Goal: Information Seeking & Learning: Learn about a topic

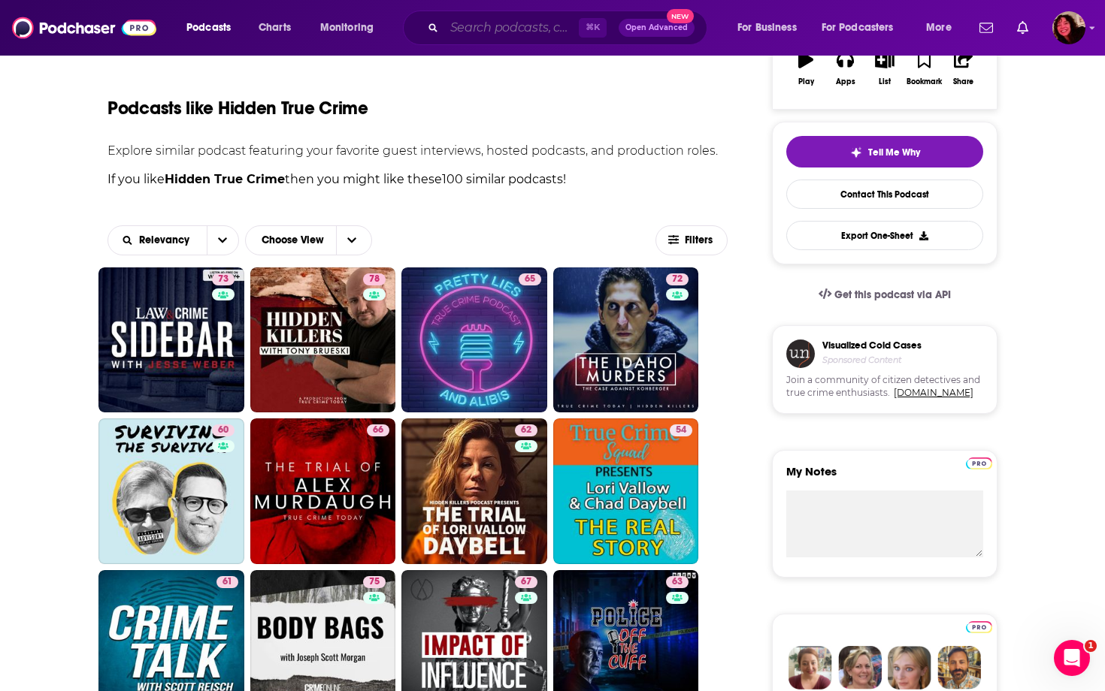
click at [509, 34] on input "Search podcasts, credits, & more..." at bounding box center [511, 28] width 135 height 24
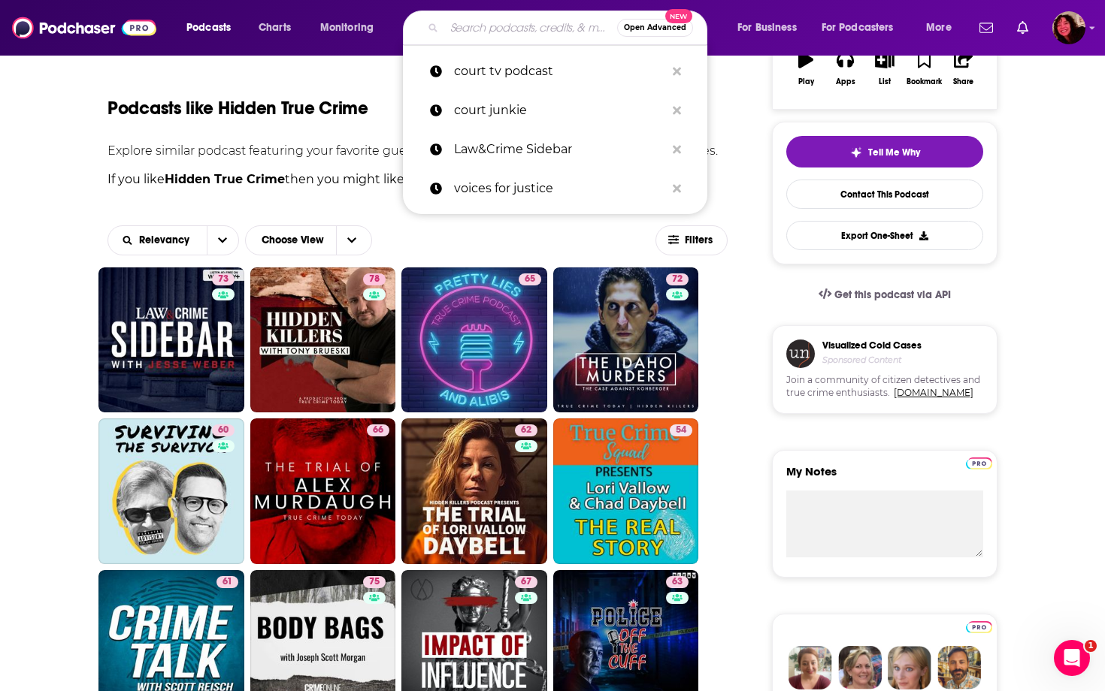
click at [543, 32] on input "Search podcasts, credits, & more..." at bounding box center [530, 28] width 173 height 24
click at [522, 27] on input "Search podcasts, credits, & more..." at bounding box center [530, 28] width 173 height 24
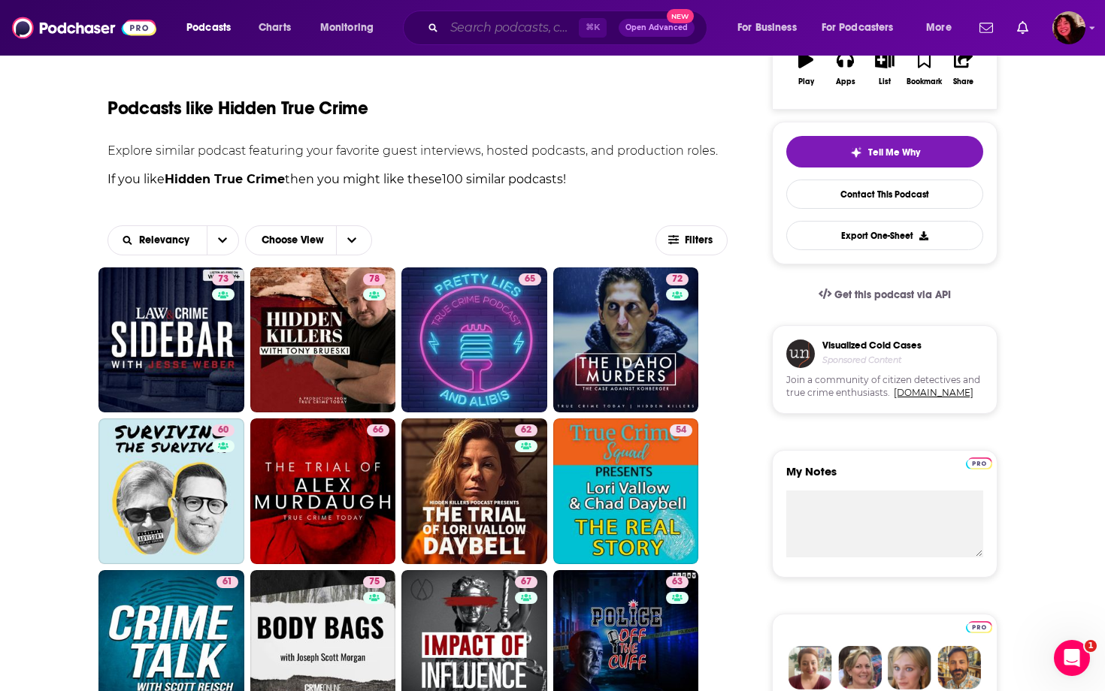
click at [498, 29] on input "Search podcasts, credits, & more..." at bounding box center [511, 28] width 135 height 24
click at [527, 27] on input "Search podcasts, credits, & more..." at bounding box center [511, 28] width 135 height 24
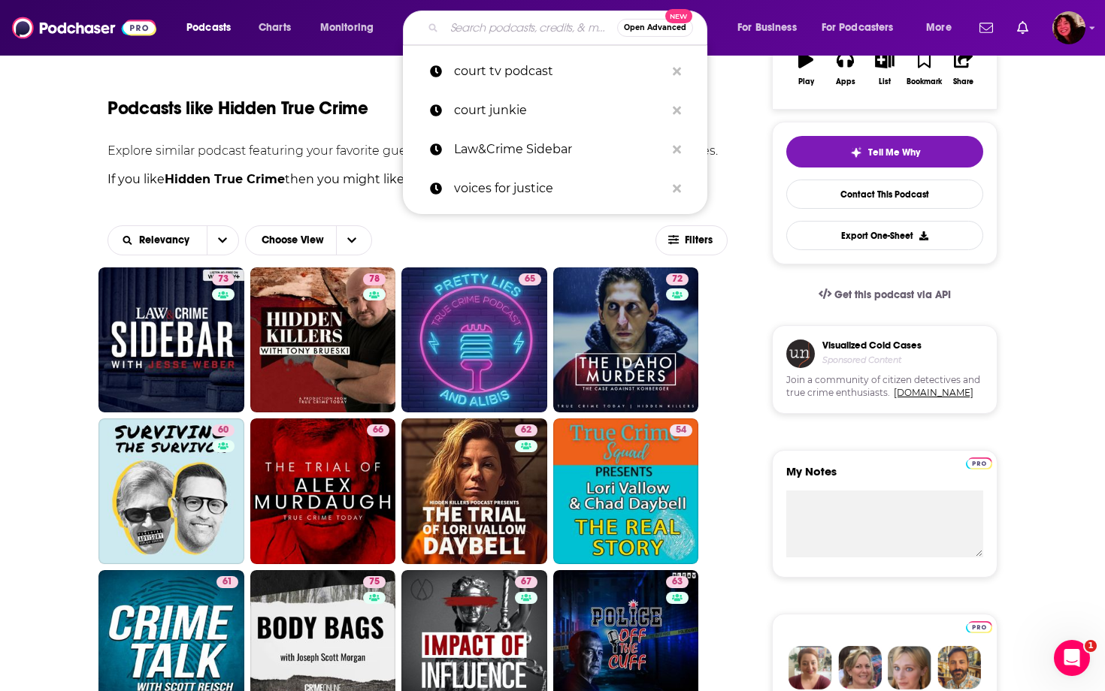
click at [512, 24] on input "Search podcasts, credits, & more..." at bounding box center [530, 28] width 173 height 24
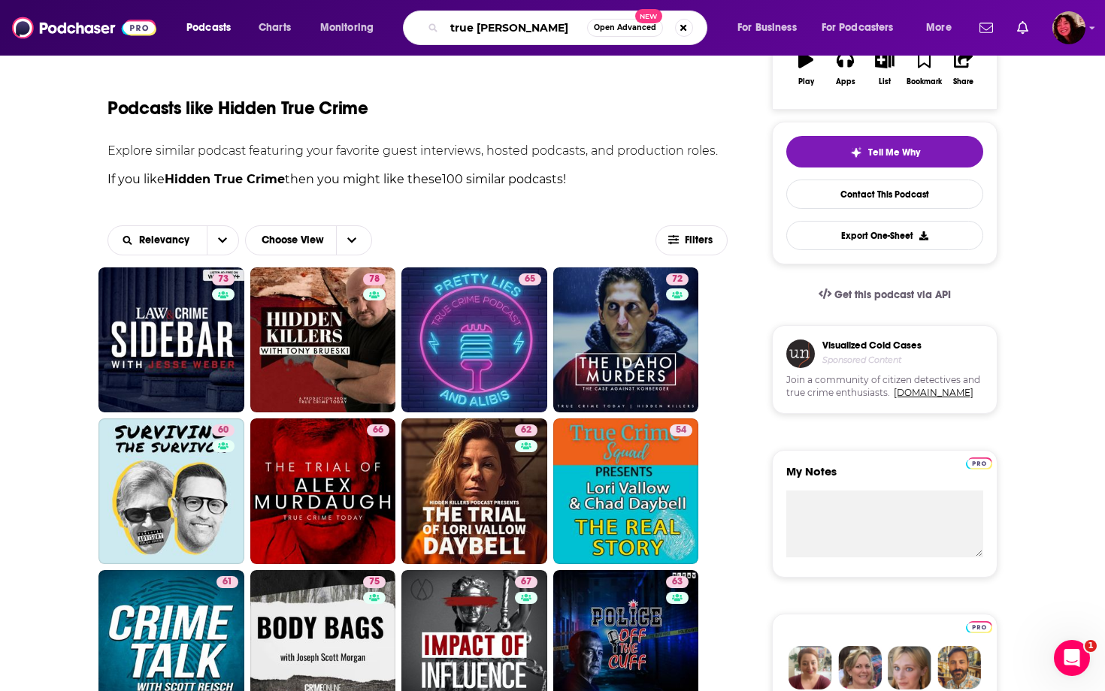
type input "true crime"
click at [634, 26] on span "Open Advanced" at bounding box center [625, 28] width 62 height 8
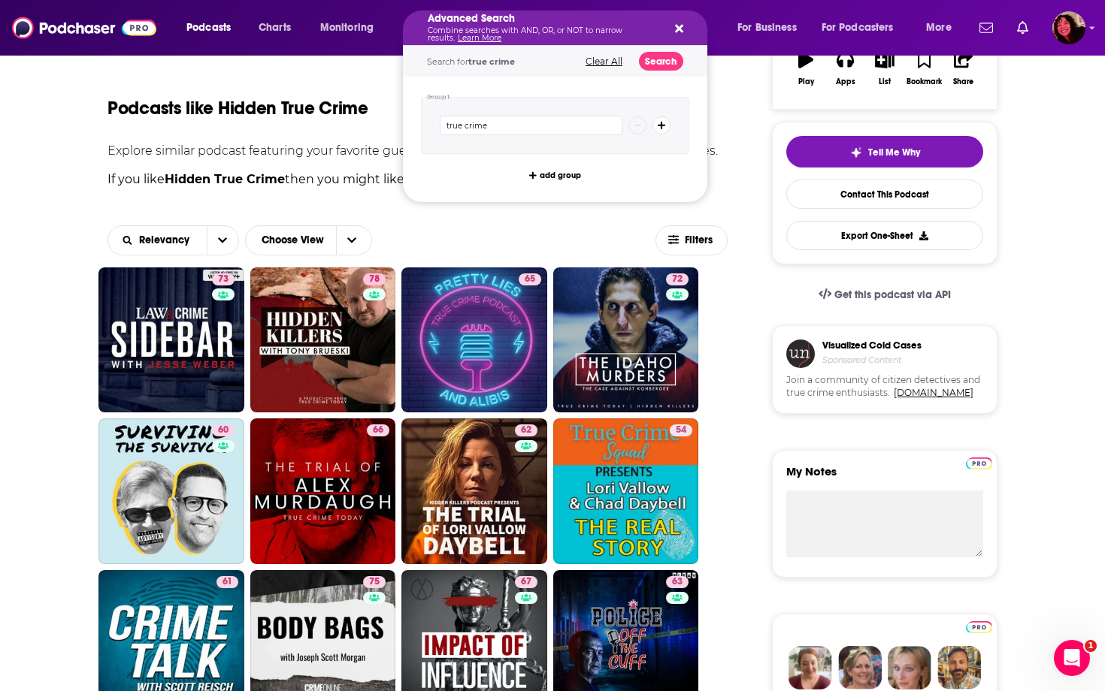
click at [607, 57] on button "Clear All" at bounding box center [604, 61] width 46 height 11
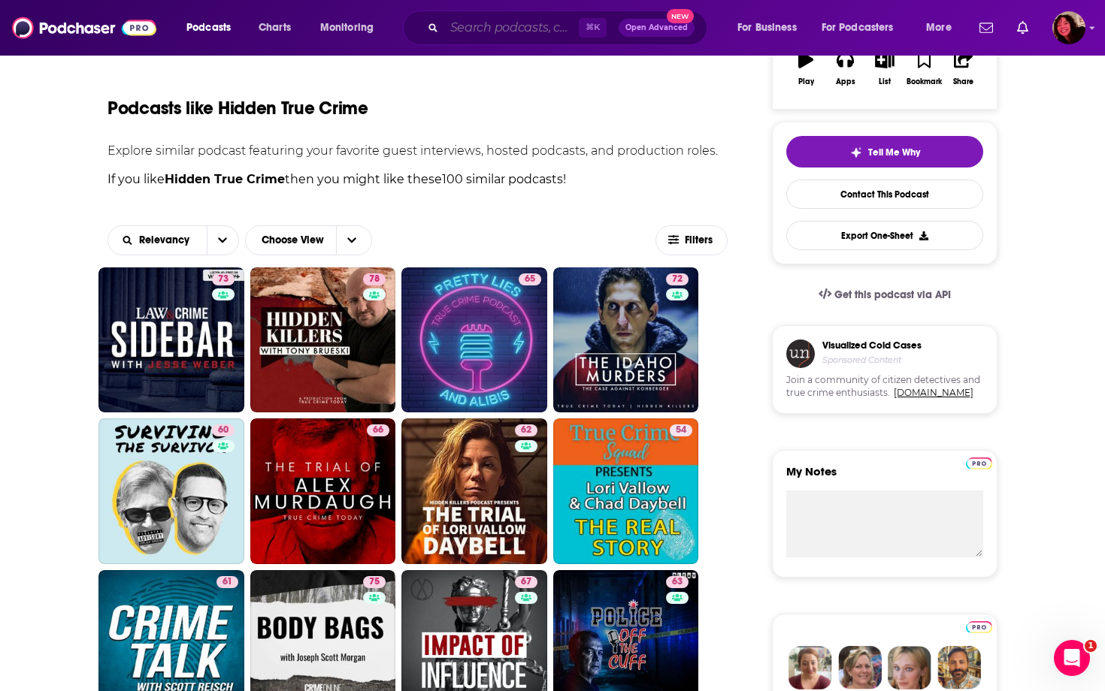
click at [538, 32] on input "Search podcasts, credits, & more..." at bounding box center [511, 28] width 135 height 24
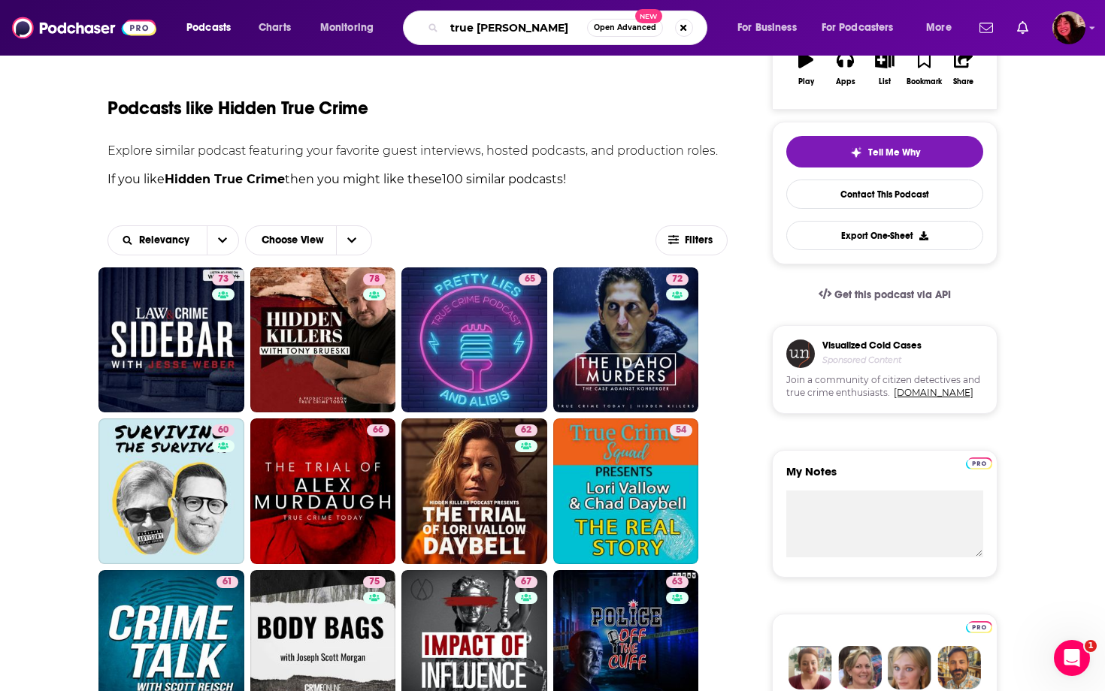
type input "true crime"
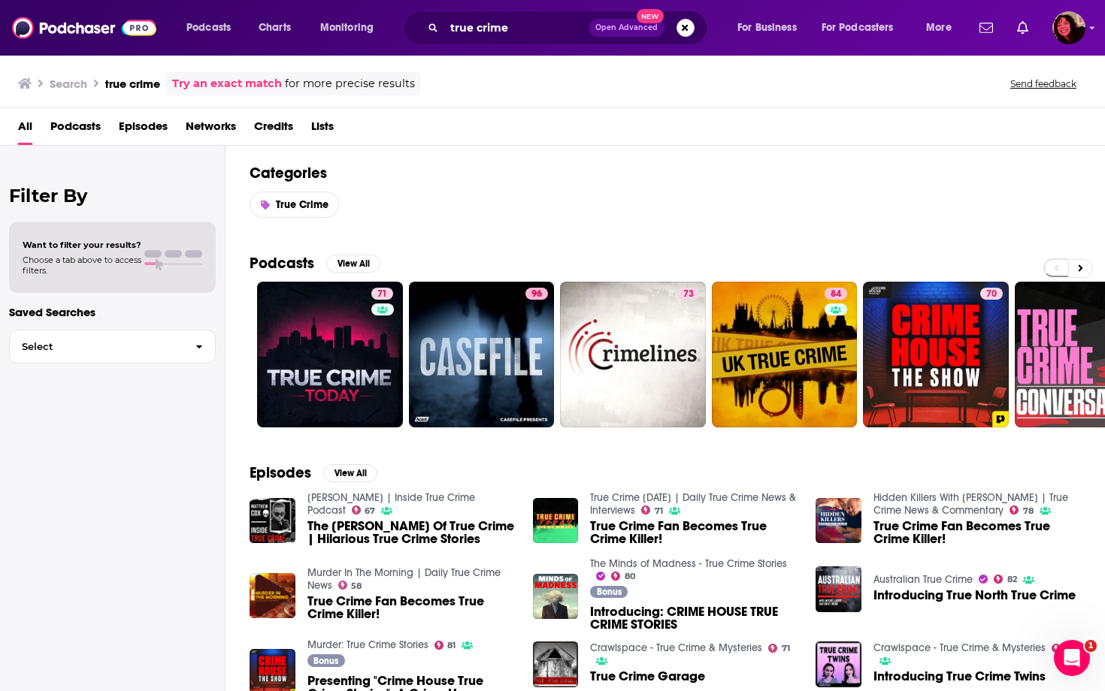
click at [80, 125] on span "Podcasts" at bounding box center [75, 129] width 50 height 31
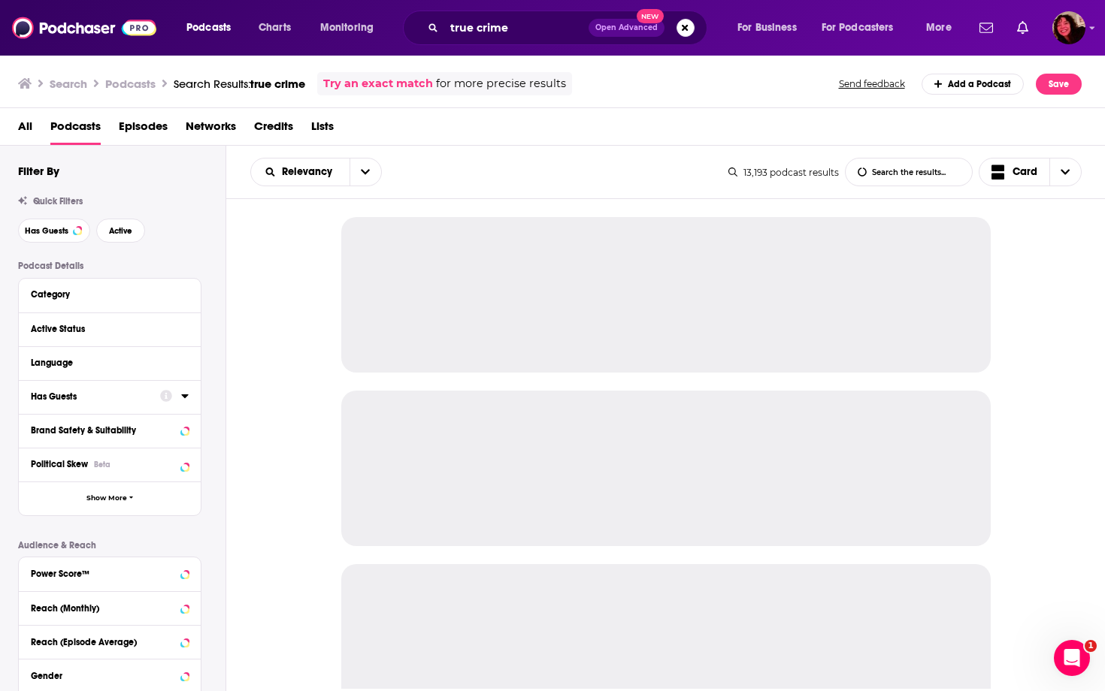
click at [177, 398] on div at bounding box center [174, 396] width 29 height 19
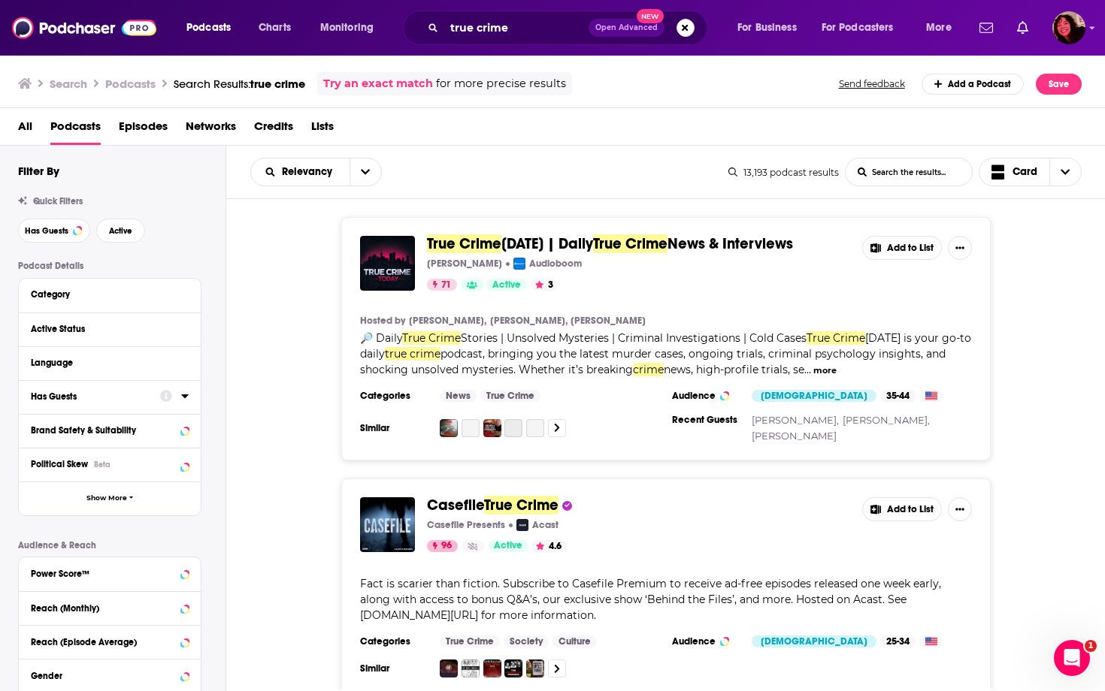
click at [185, 395] on icon at bounding box center [184, 397] width 7 height 4
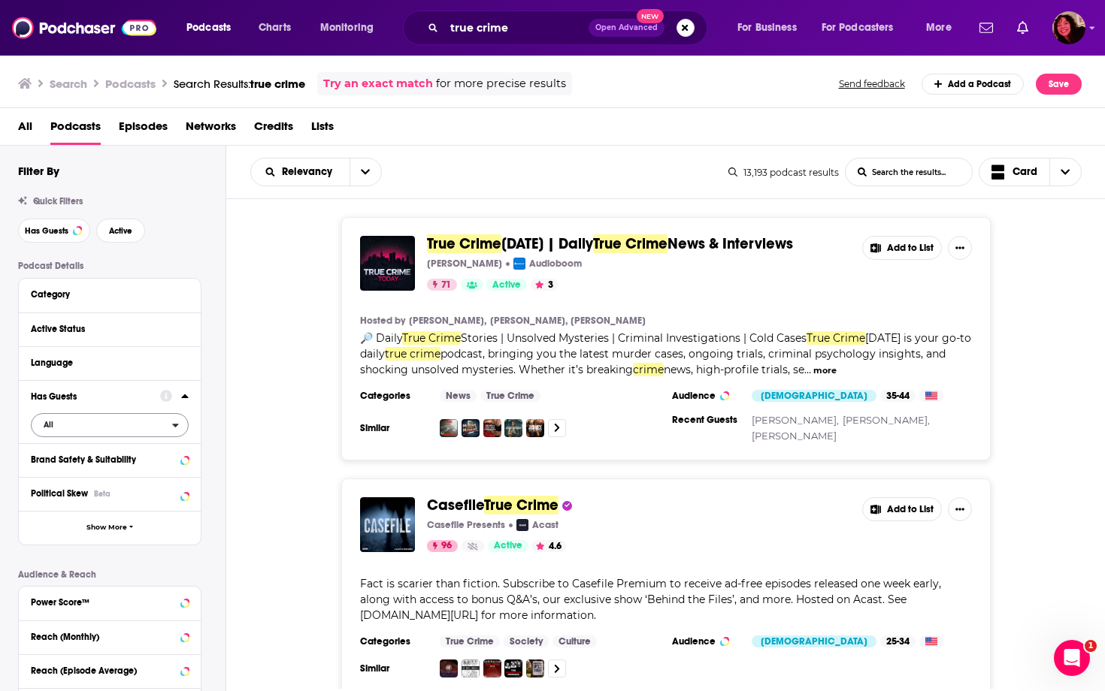
click at [156, 423] on span "All" at bounding box center [102, 425] width 141 height 20
click at [90, 472] on span "Has guests" at bounding box center [83, 474] width 91 height 8
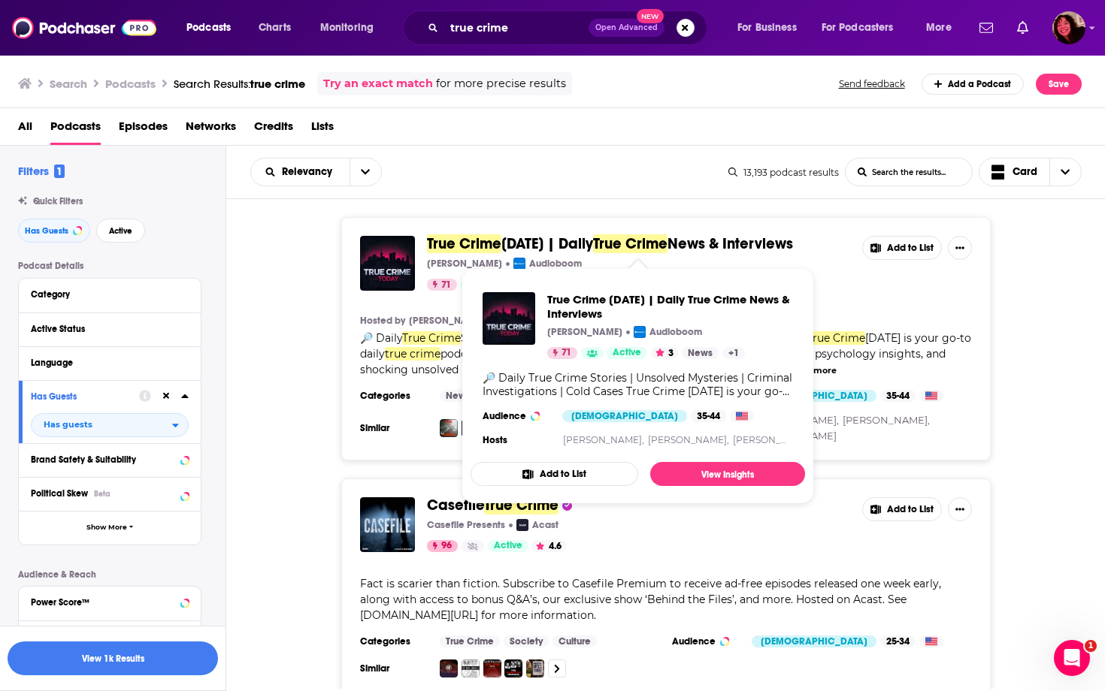
click at [307, 378] on div "True Crime [DATE] | Daily True Crime News & Interviews [PERSON_NAME] Audioboom …" at bounding box center [665, 338] width 879 height 243
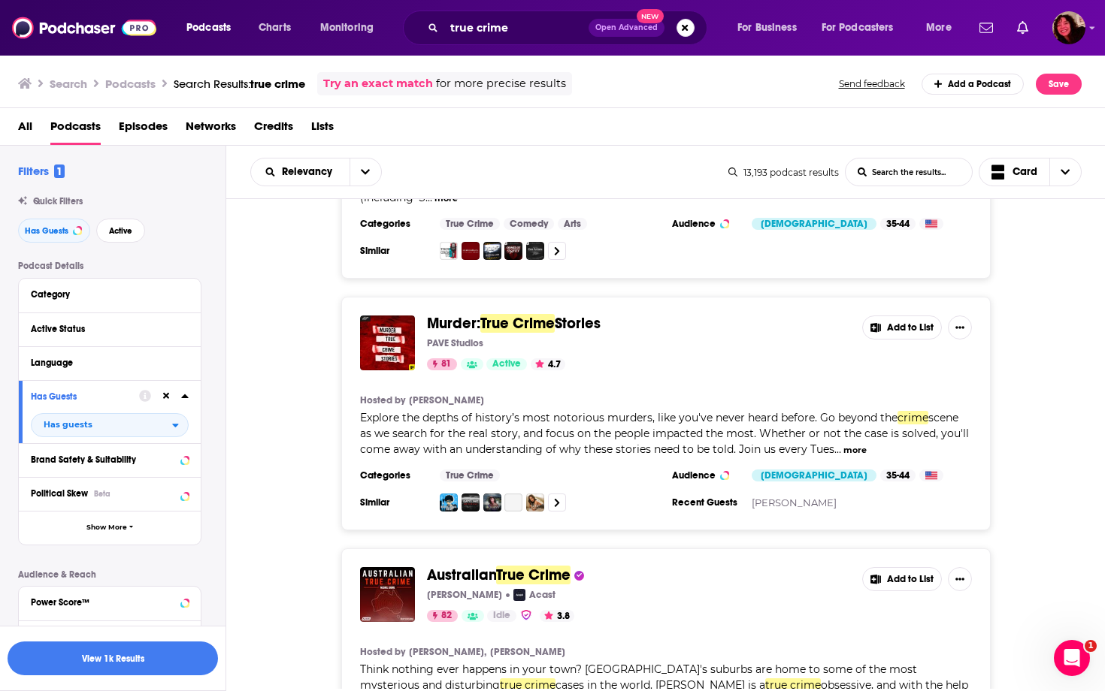
scroll to position [3457, 0]
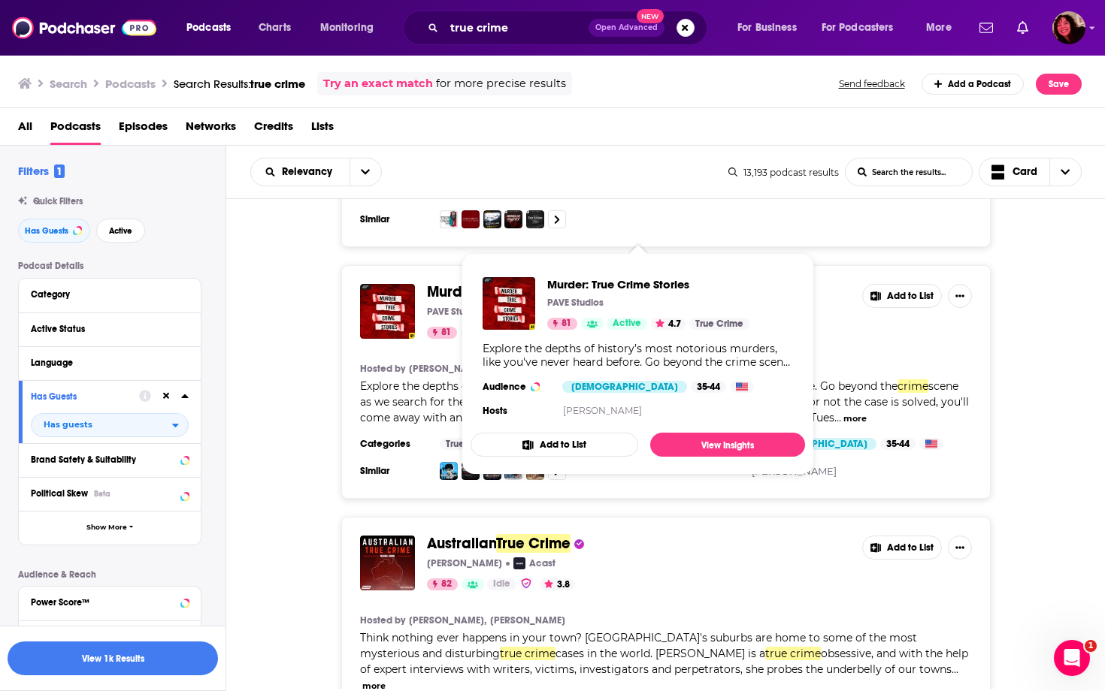
drag, startPoint x: 609, startPoint y: 229, endPoint x: 433, endPoint y: 230, distance: 176.6
click at [433, 284] on span "Murder: True Crime Stories" at bounding box center [638, 292] width 423 height 17
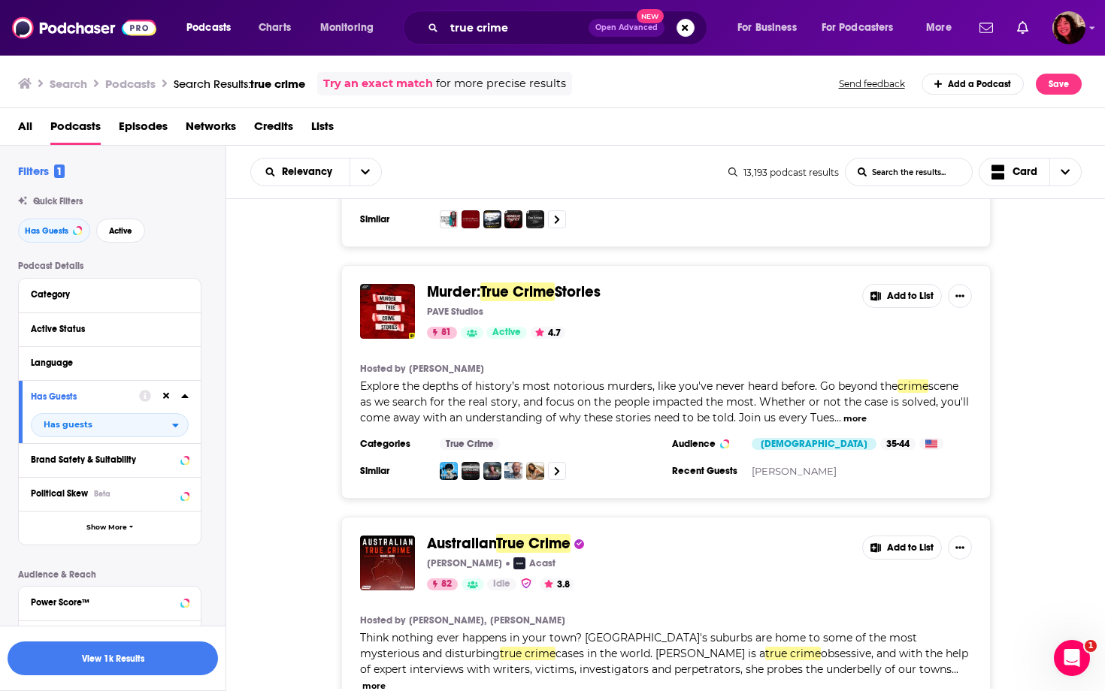
copy span "Murder: True Crime Stories"
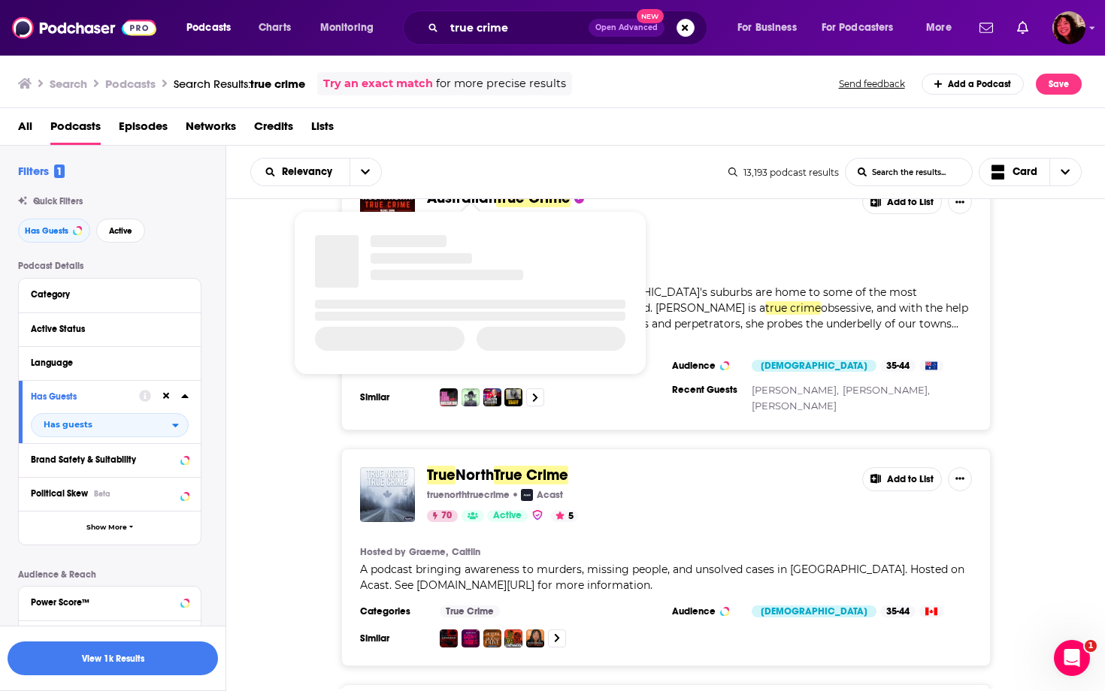
scroll to position [3825, 0]
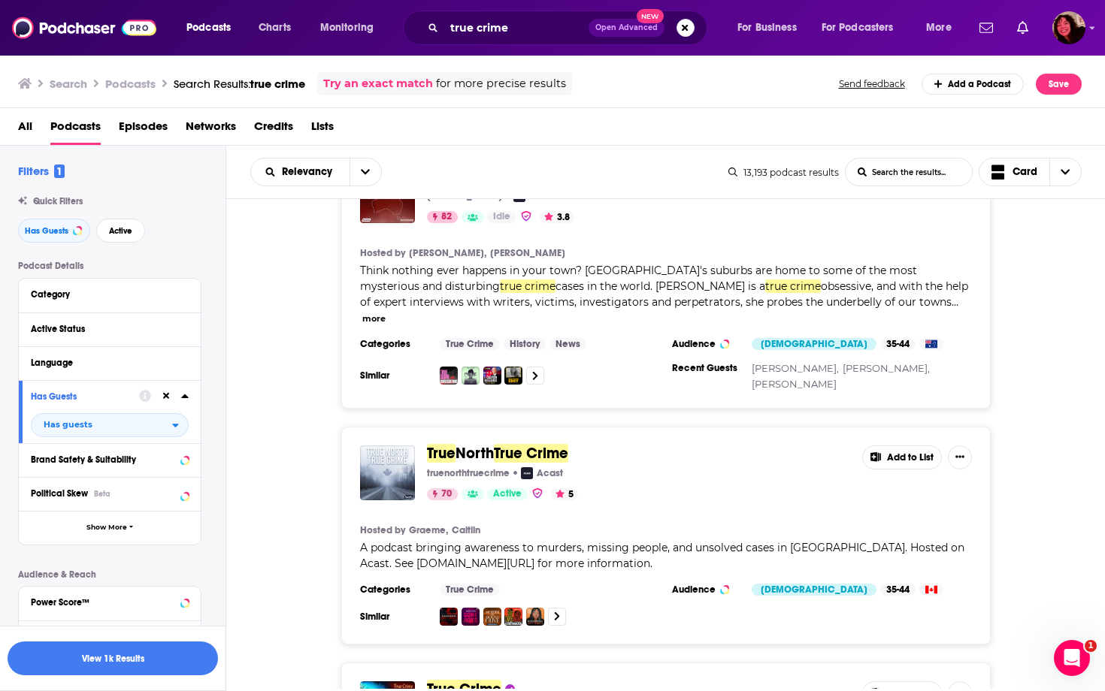
click at [314, 436] on div "True North True Crime truenorthtruecrime Acast 70 Active 5 Add to List Hosted b…" at bounding box center [665, 536] width 879 height 218
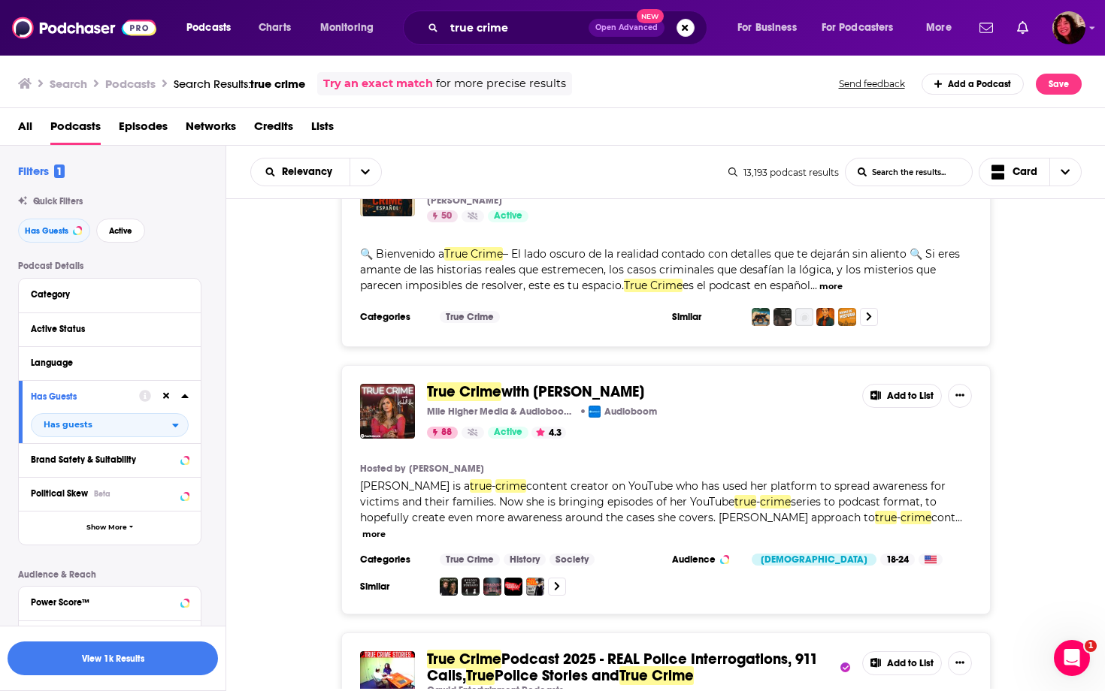
scroll to position [4605, 0]
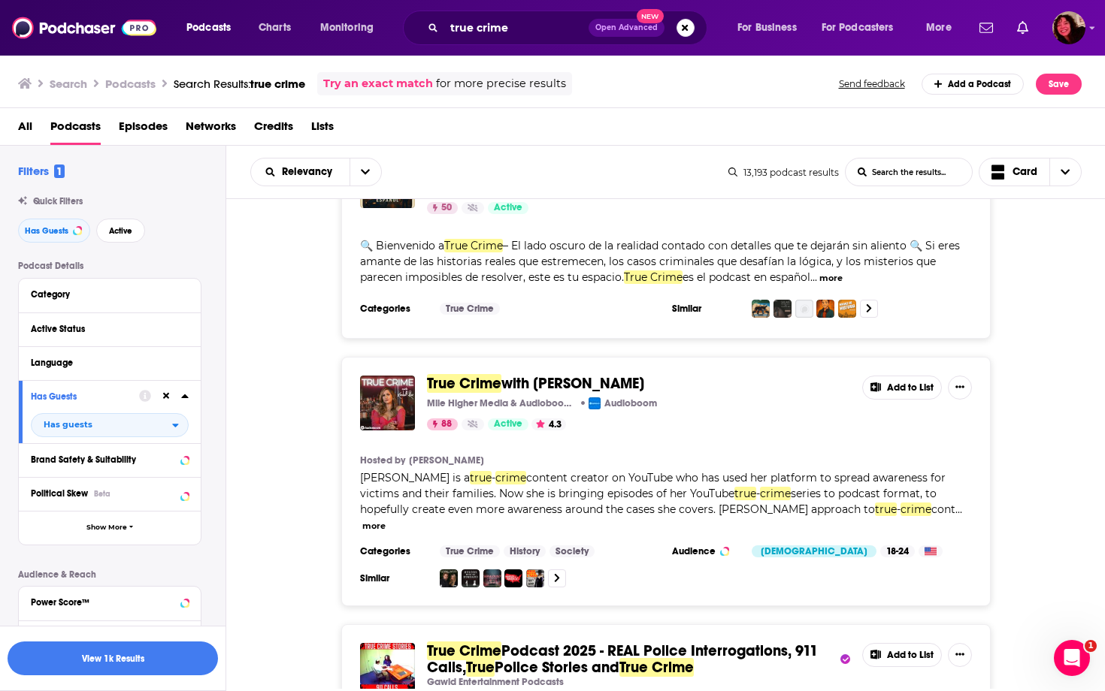
click at [386, 520] on button "more" at bounding box center [373, 526] width 23 height 13
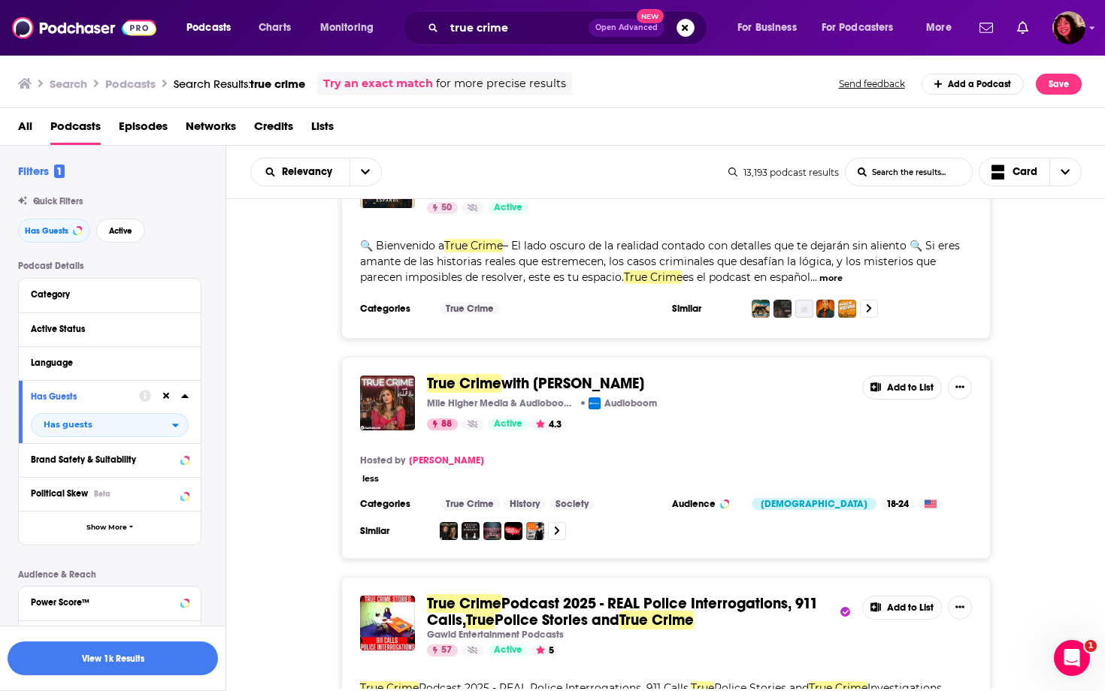
click at [432, 455] on link "[PERSON_NAME]" at bounding box center [446, 461] width 75 height 12
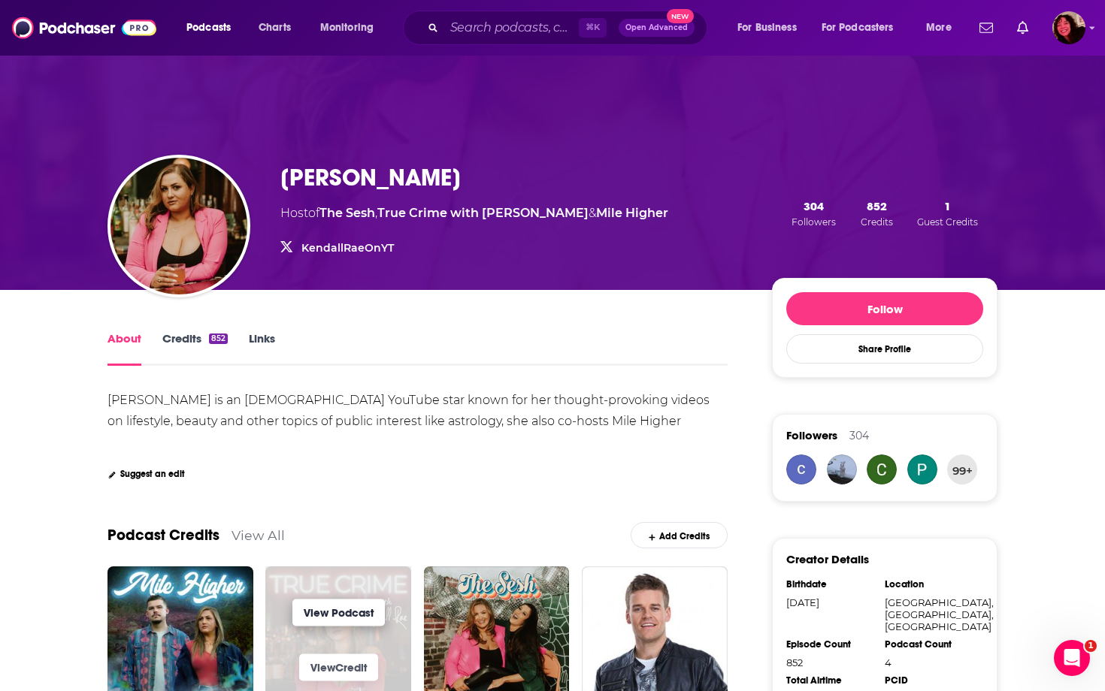
click at [363, 612] on link "View Podcast" at bounding box center [338, 612] width 92 height 27
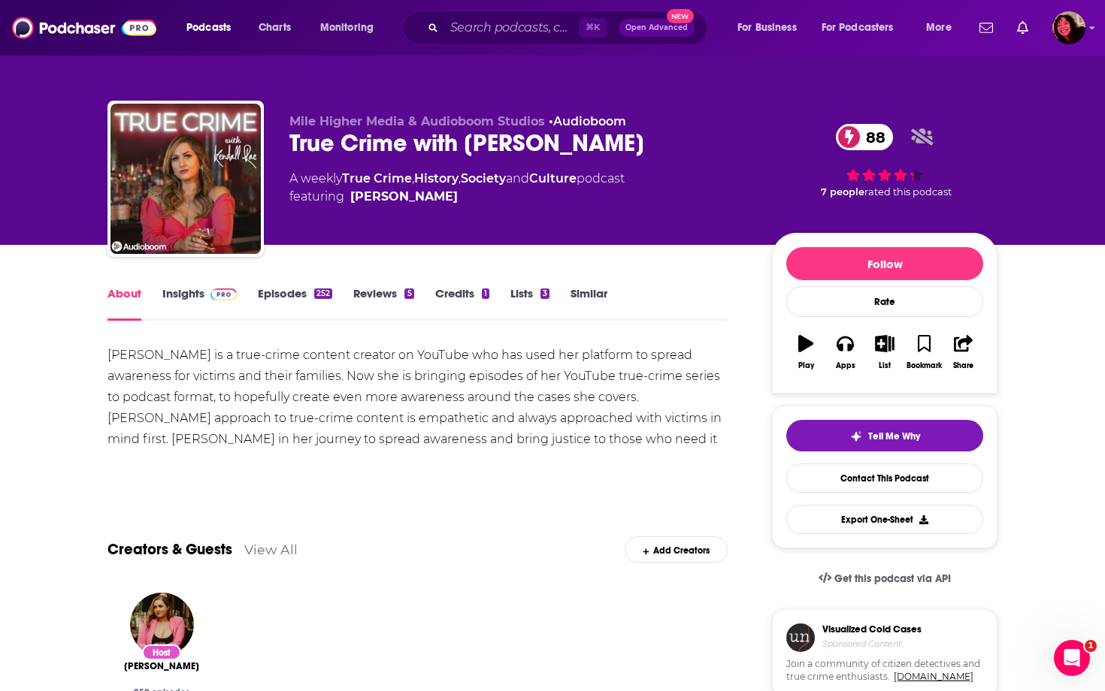
click at [199, 286] on div "About Insights Episodes 252 Reviews 5 Credits 1 Lists 3 Similar" at bounding box center [417, 302] width 620 height 37
click at [189, 291] on link "Insights" at bounding box center [199, 303] width 74 height 35
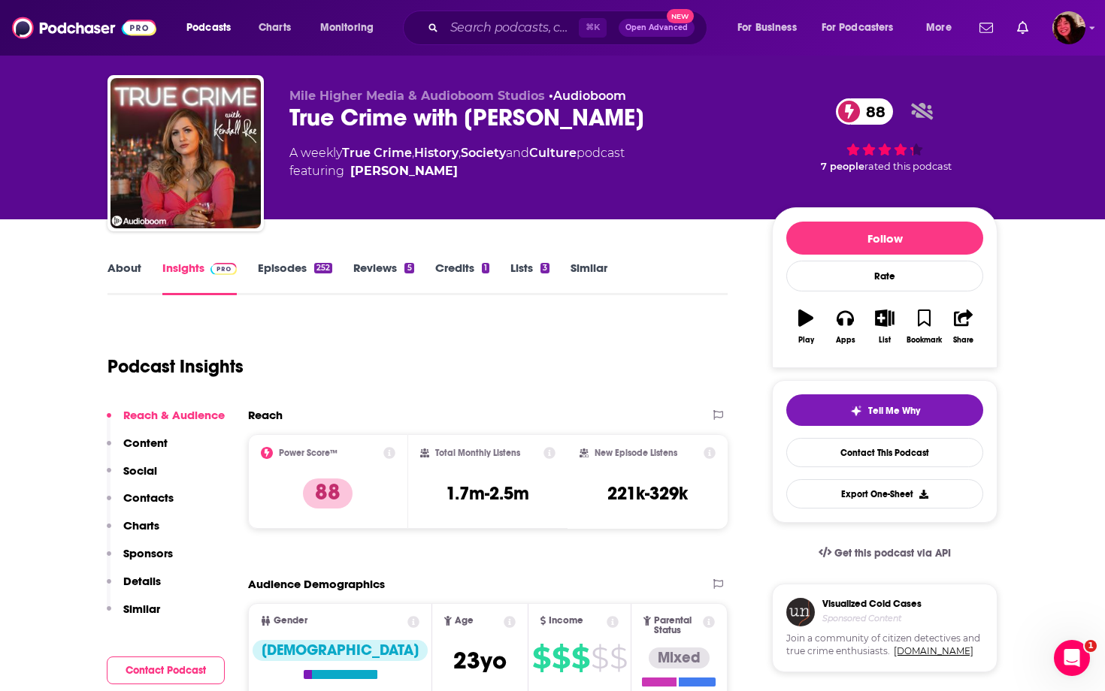
scroll to position [25, 0]
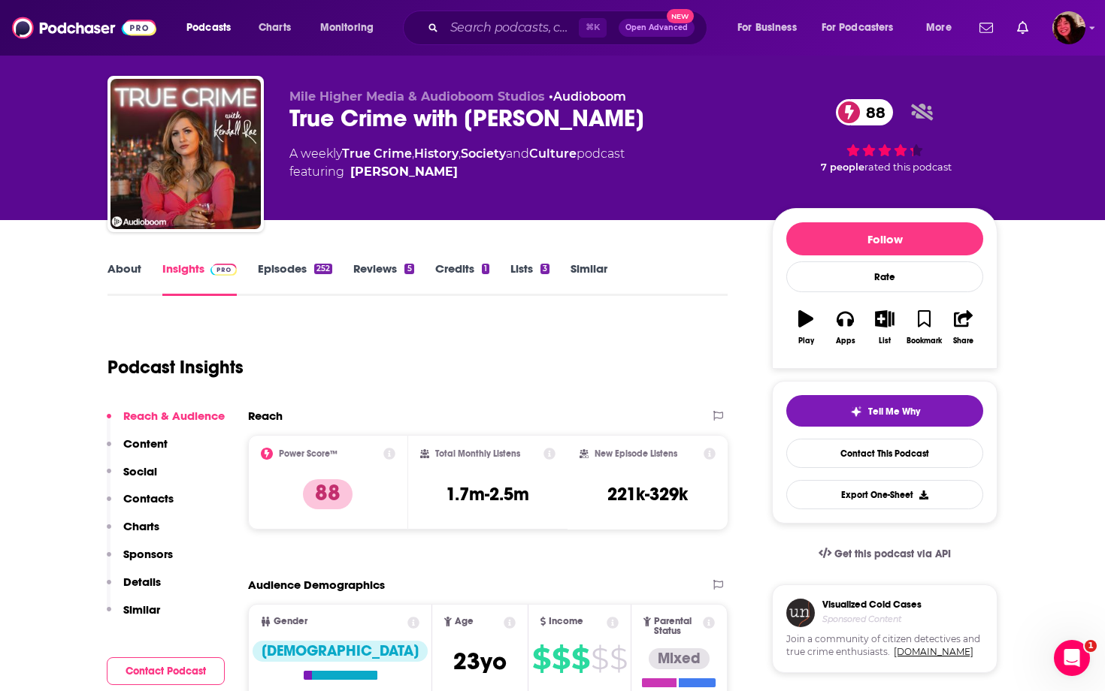
click at [281, 274] on link "Episodes 252" at bounding box center [295, 279] width 74 height 35
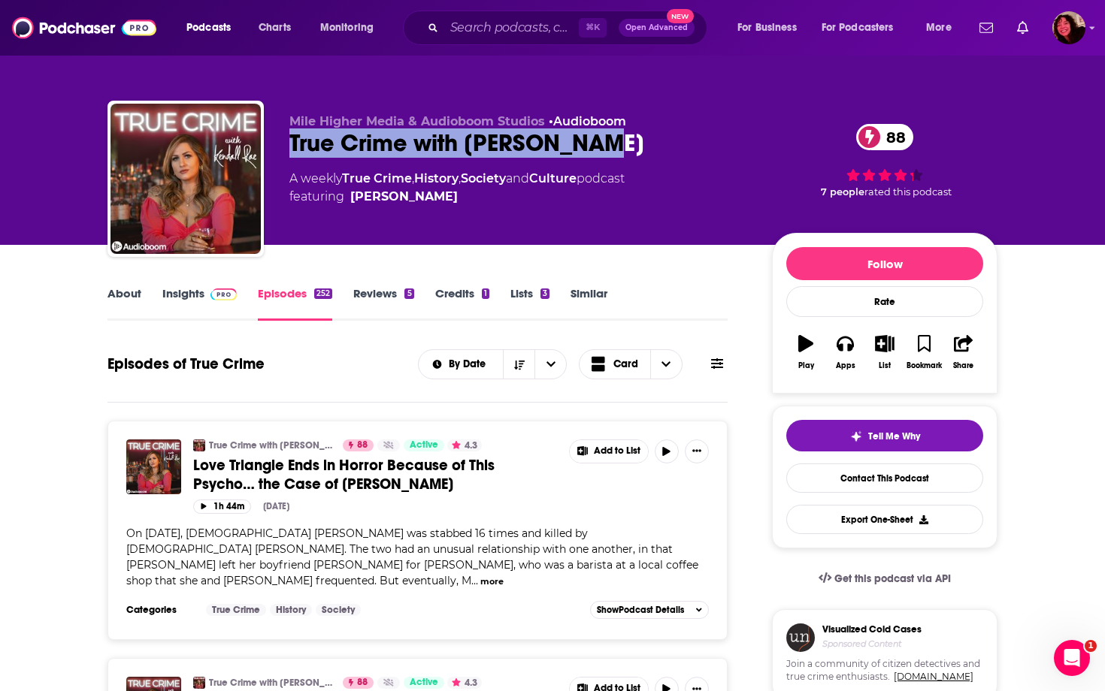
drag, startPoint x: 600, startPoint y: 146, endPoint x: 279, endPoint y: 145, distance: 320.9
click at [279, 145] on div "Mile Higher Media & Audioboom Studios • Audioboom True Crime with [PERSON_NAME]…" at bounding box center [552, 182] width 890 height 162
copy h2 "True Crime with [PERSON_NAME]"
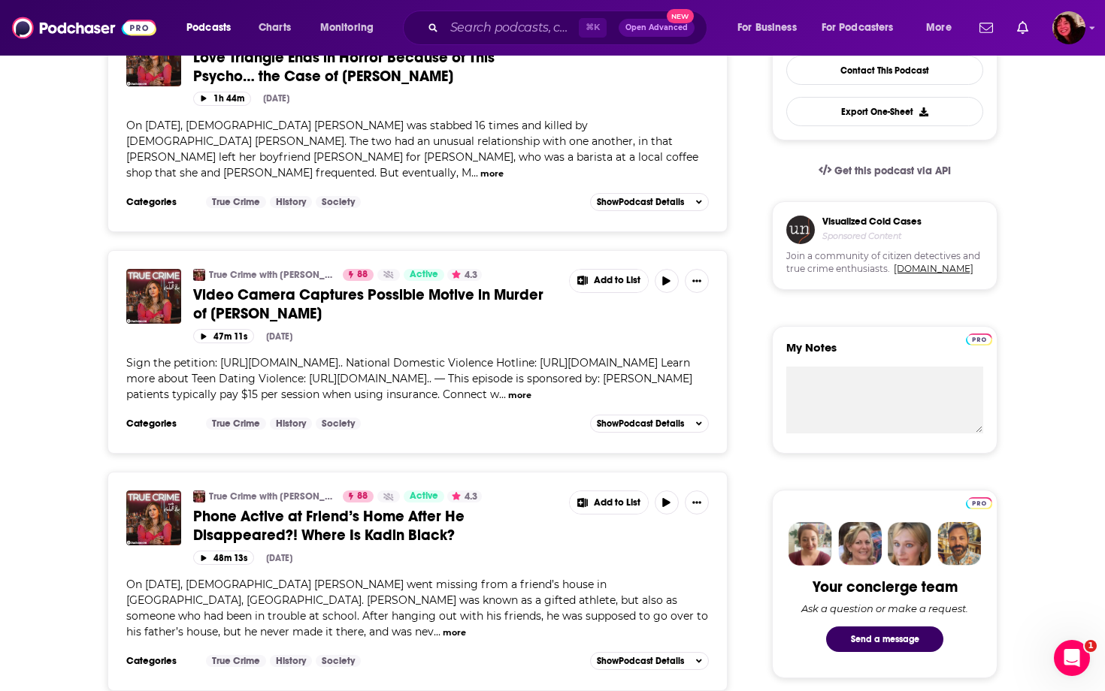
scroll to position [410, 0]
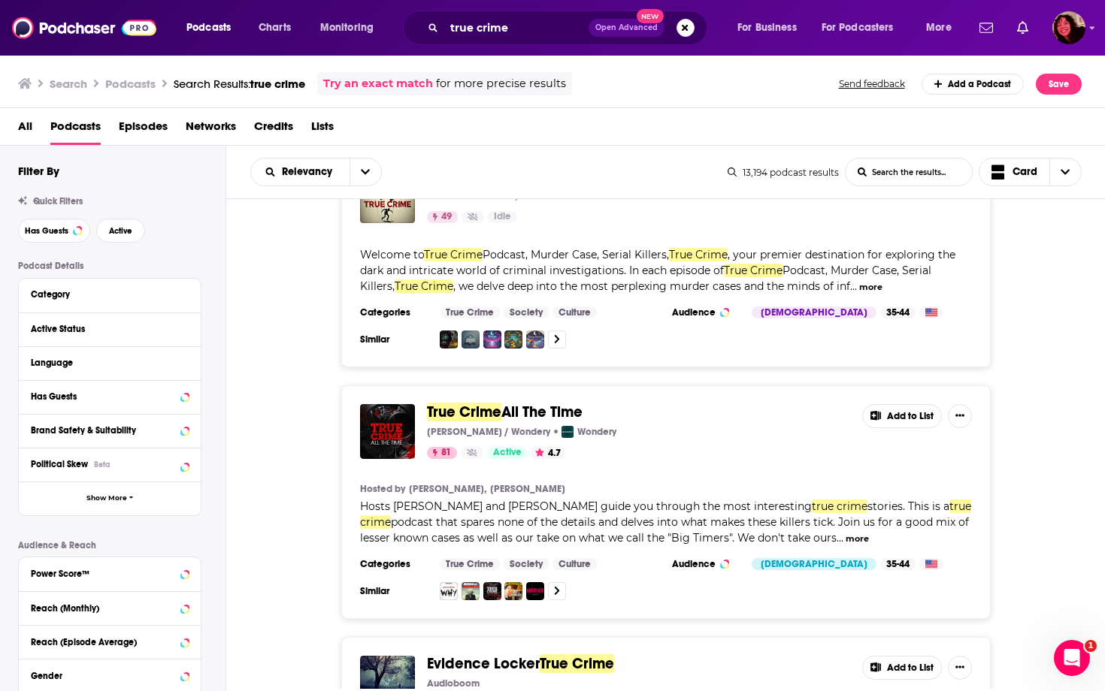
scroll to position [5578, 0]
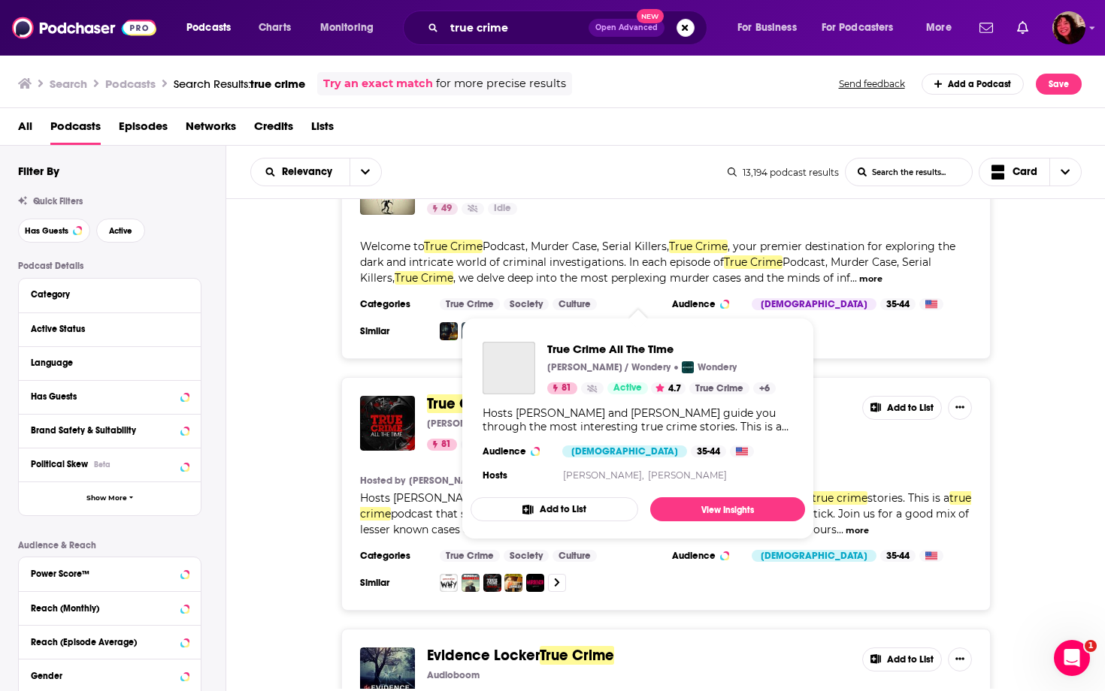
click at [467, 395] on span "True Crime" at bounding box center [464, 404] width 74 height 19
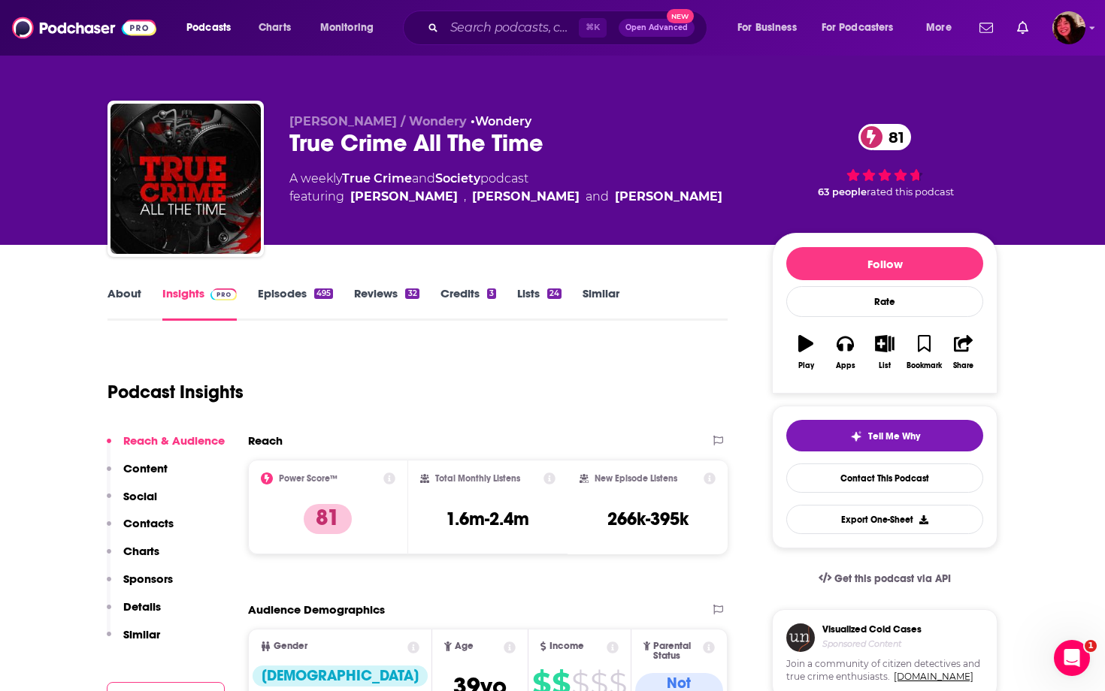
click at [127, 294] on link "About" at bounding box center [124, 303] width 34 height 35
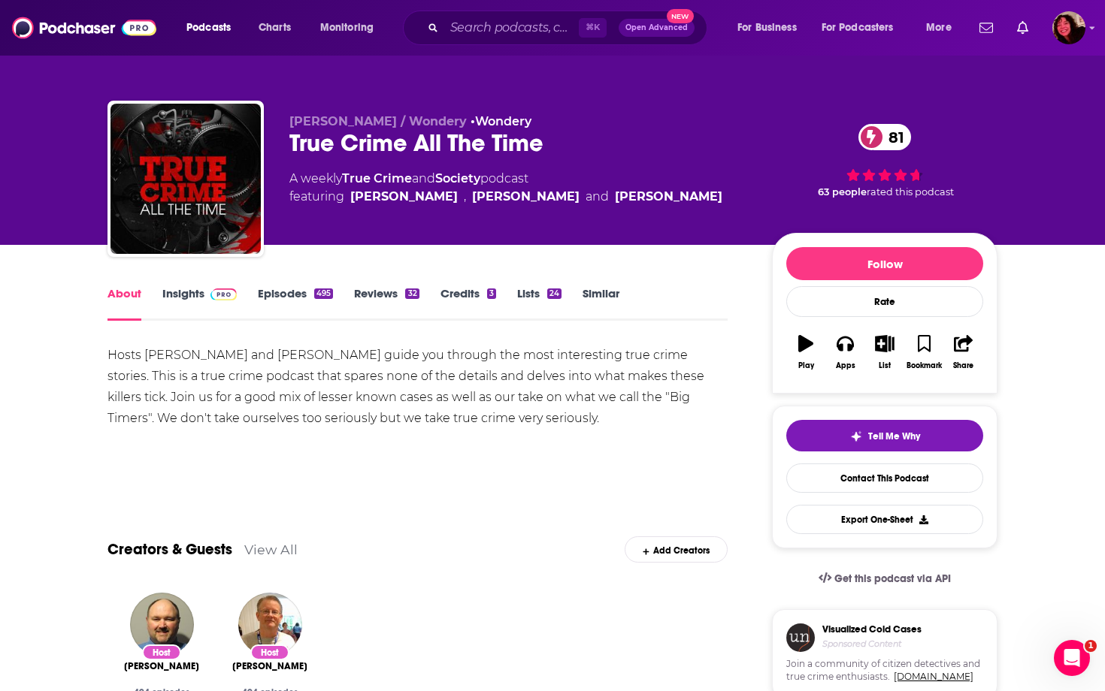
click at [195, 299] on link "Insights" at bounding box center [199, 303] width 74 height 35
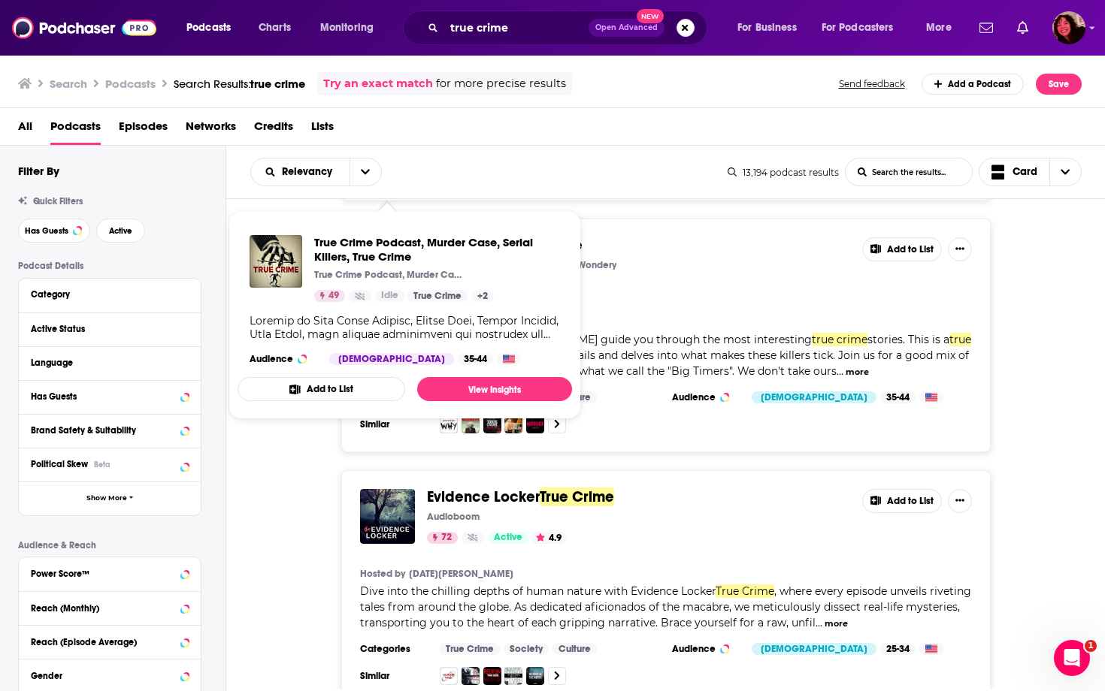
scroll to position [5735, 0]
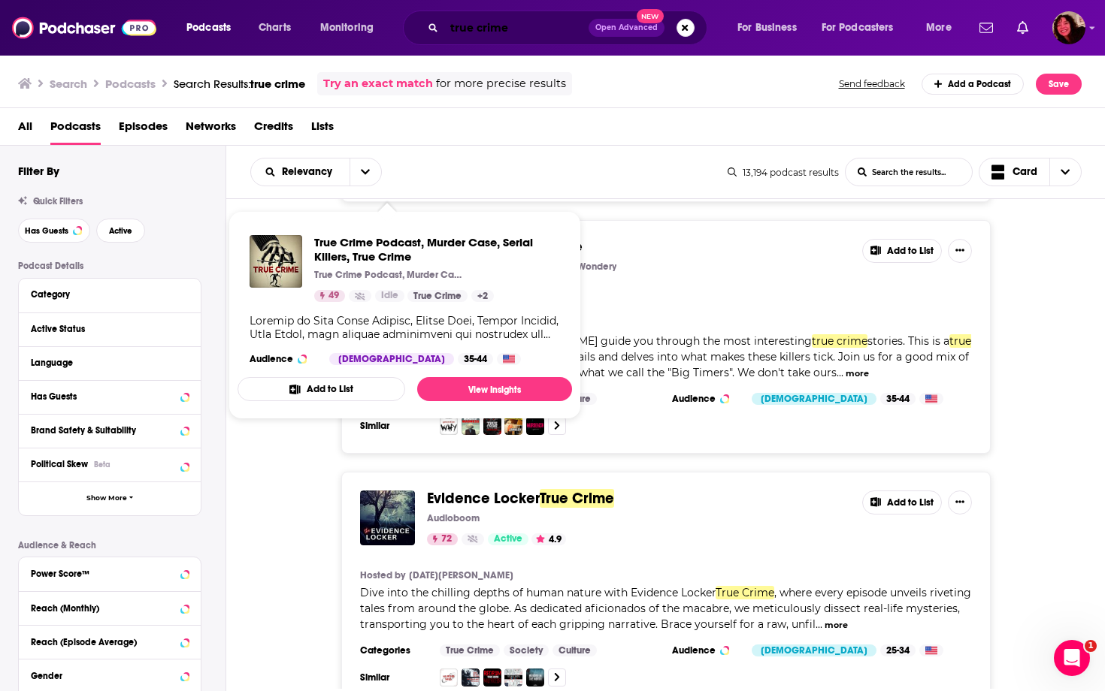
click at [510, 26] on input "true crime" at bounding box center [516, 28] width 144 height 24
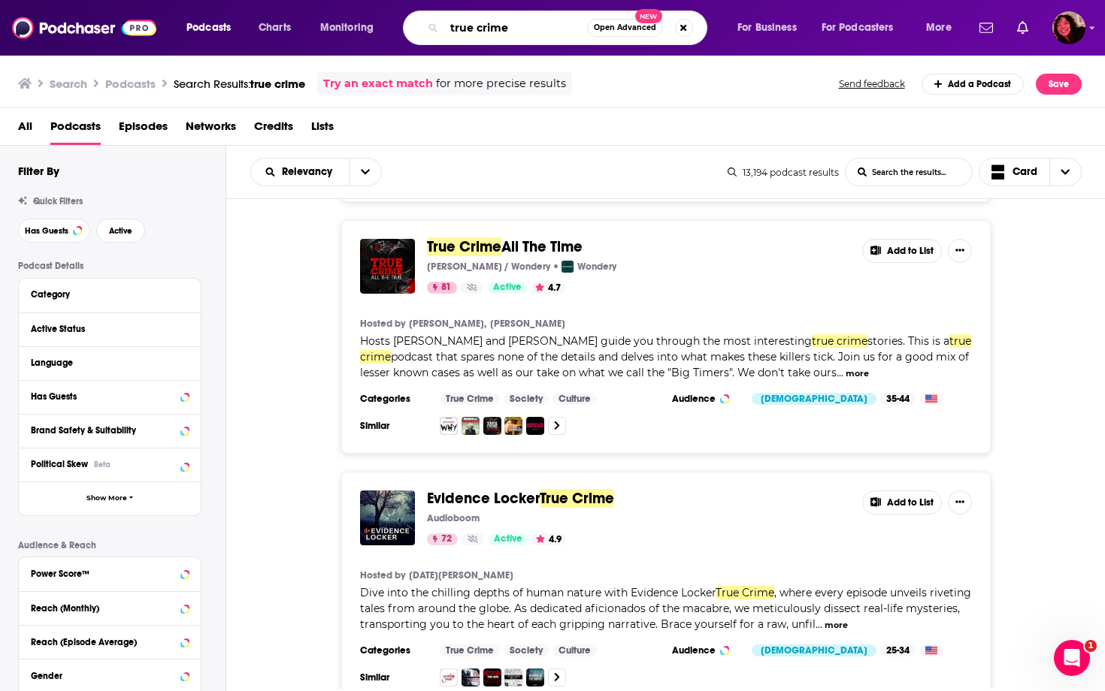
click at [510, 26] on input "true crime" at bounding box center [515, 28] width 143 height 24
type input "mind over murder"
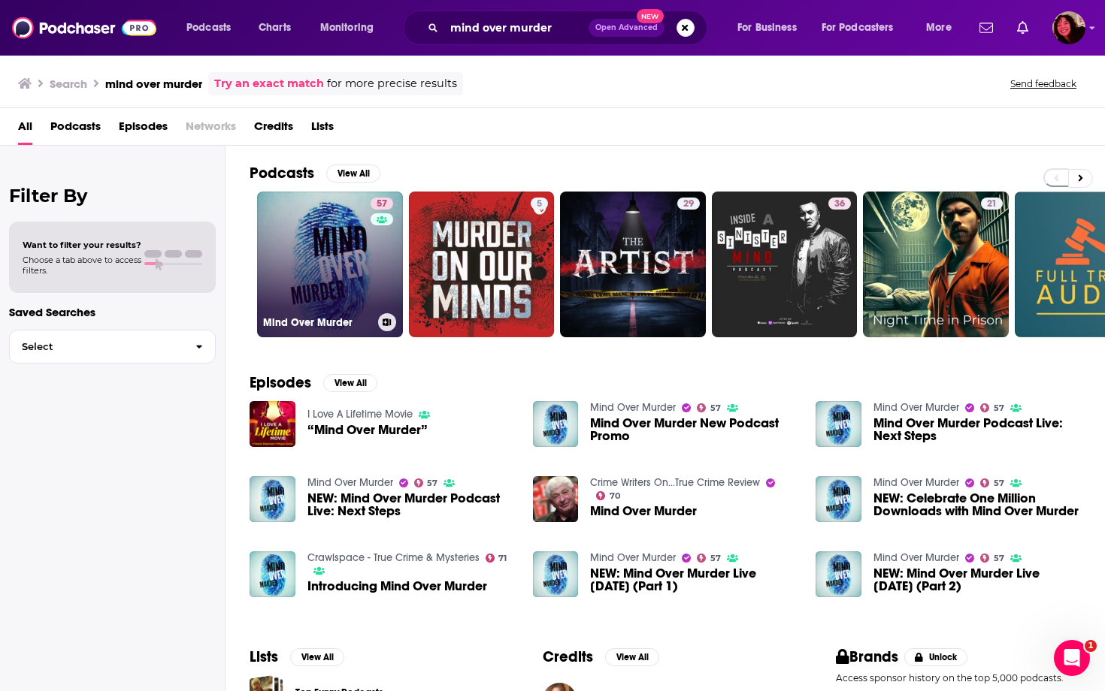
click at [325, 256] on link "57 Mind Over Murder" at bounding box center [330, 265] width 146 height 146
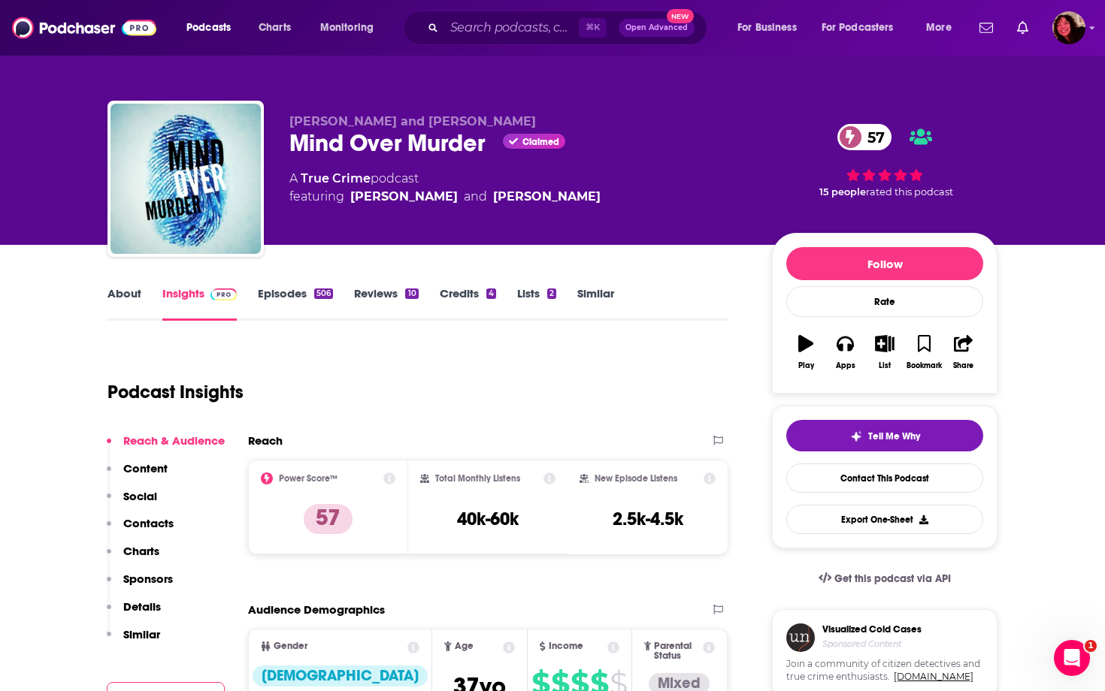
click at [126, 293] on link "About" at bounding box center [124, 303] width 34 height 35
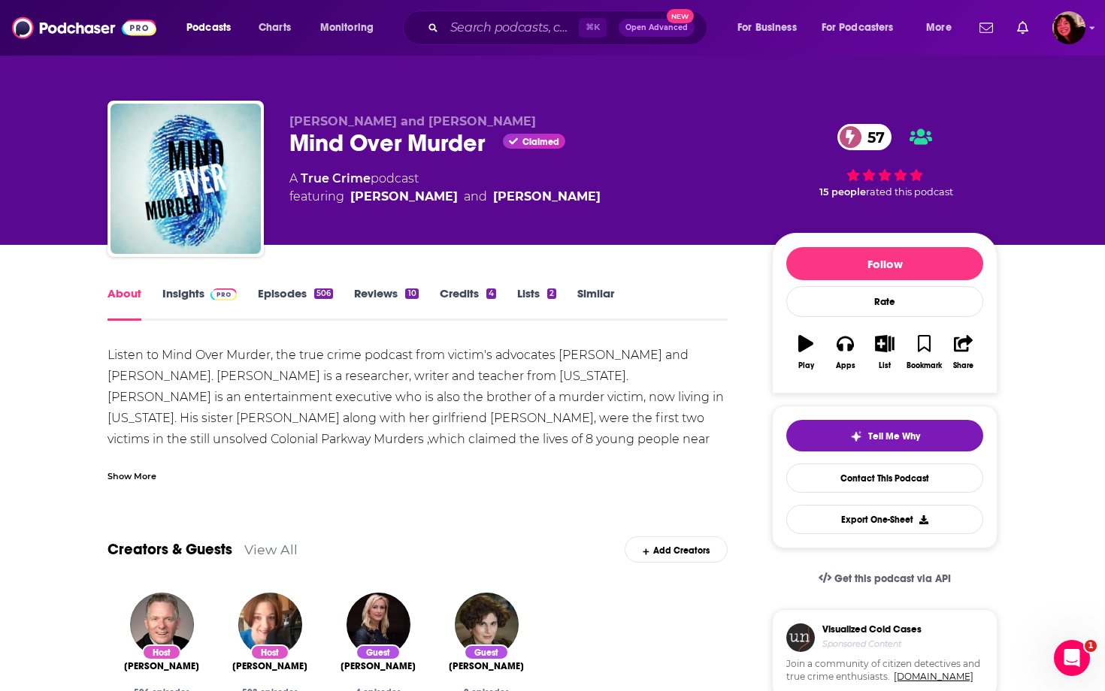
click at [295, 293] on link "Episodes 506" at bounding box center [295, 303] width 75 height 35
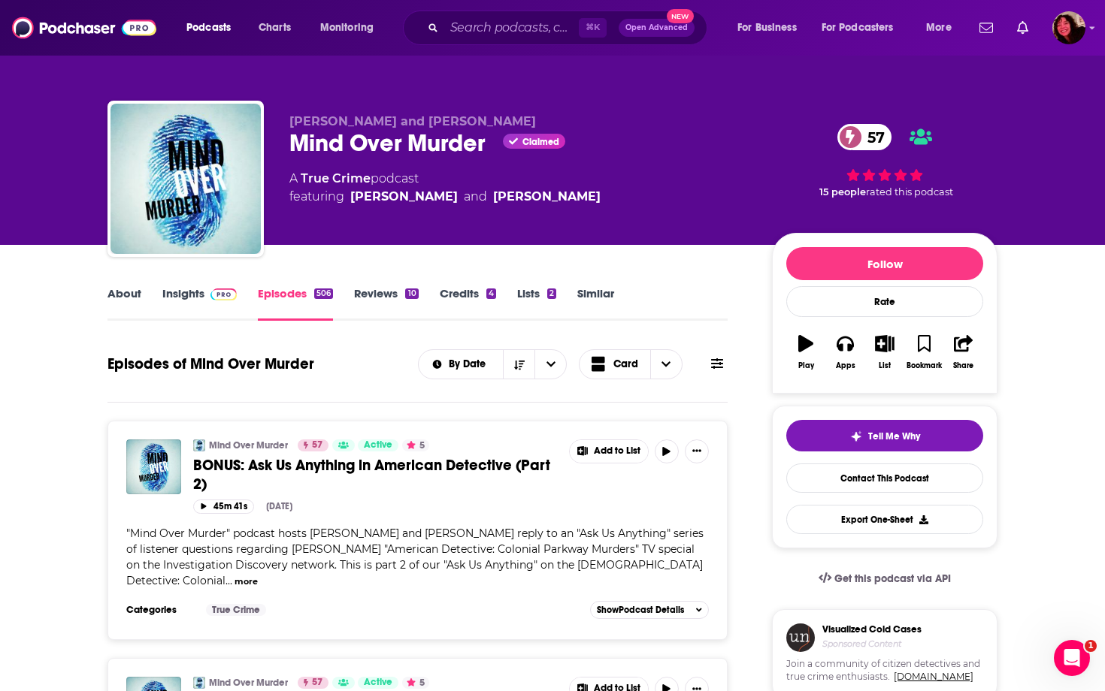
click at [132, 296] on link "About" at bounding box center [124, 303] width 34 height 35
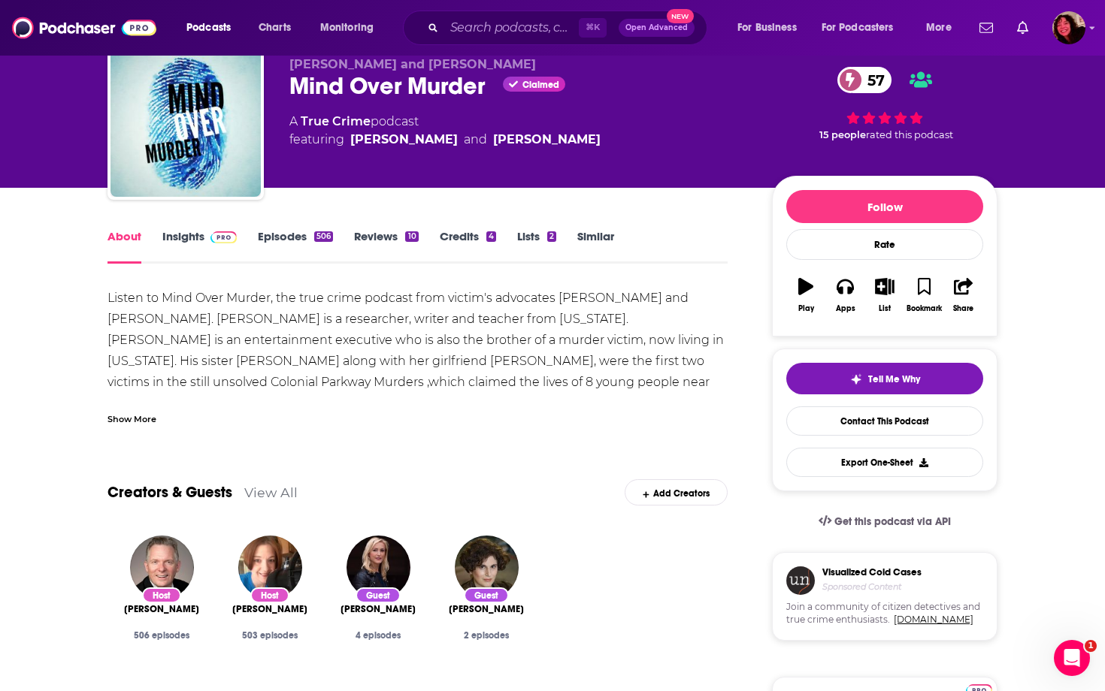
scroll to position [78, 0]
